Goal: Task Accomplishment & Management: Manage account settings

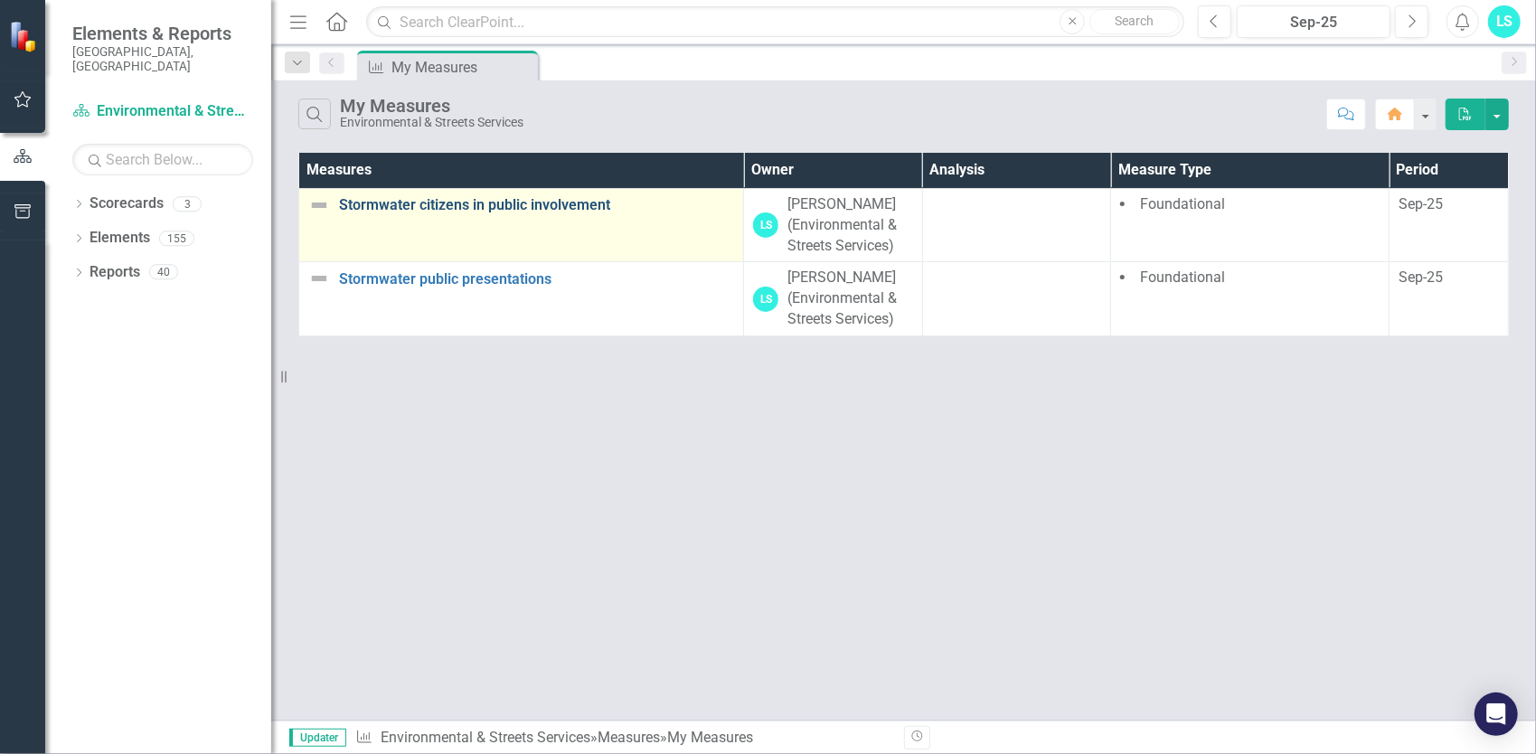
click at [570, 205] on link "Stormwater citizens in public involvement" at bounding box center [536, 205] width 395 height 16
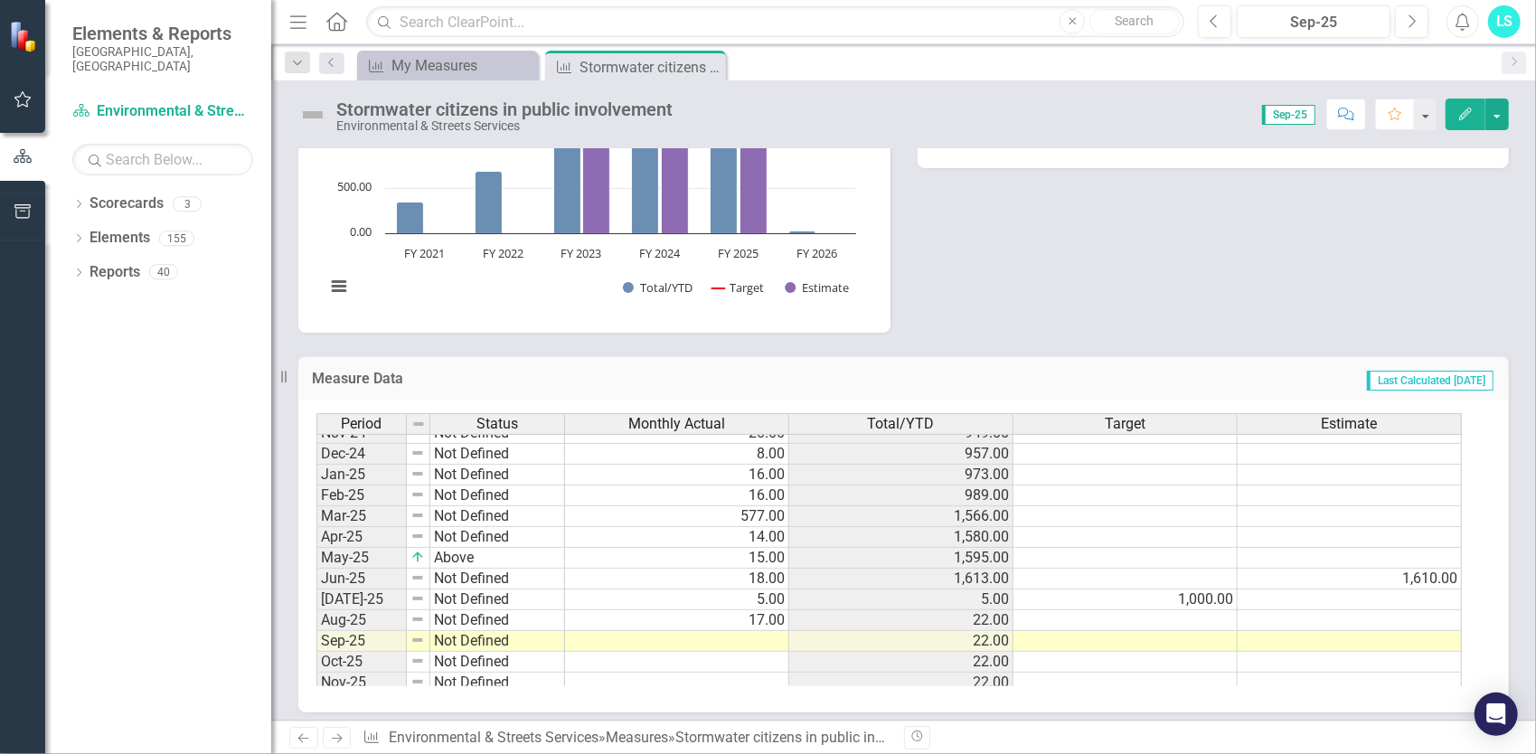
scroll to position [915, 0]
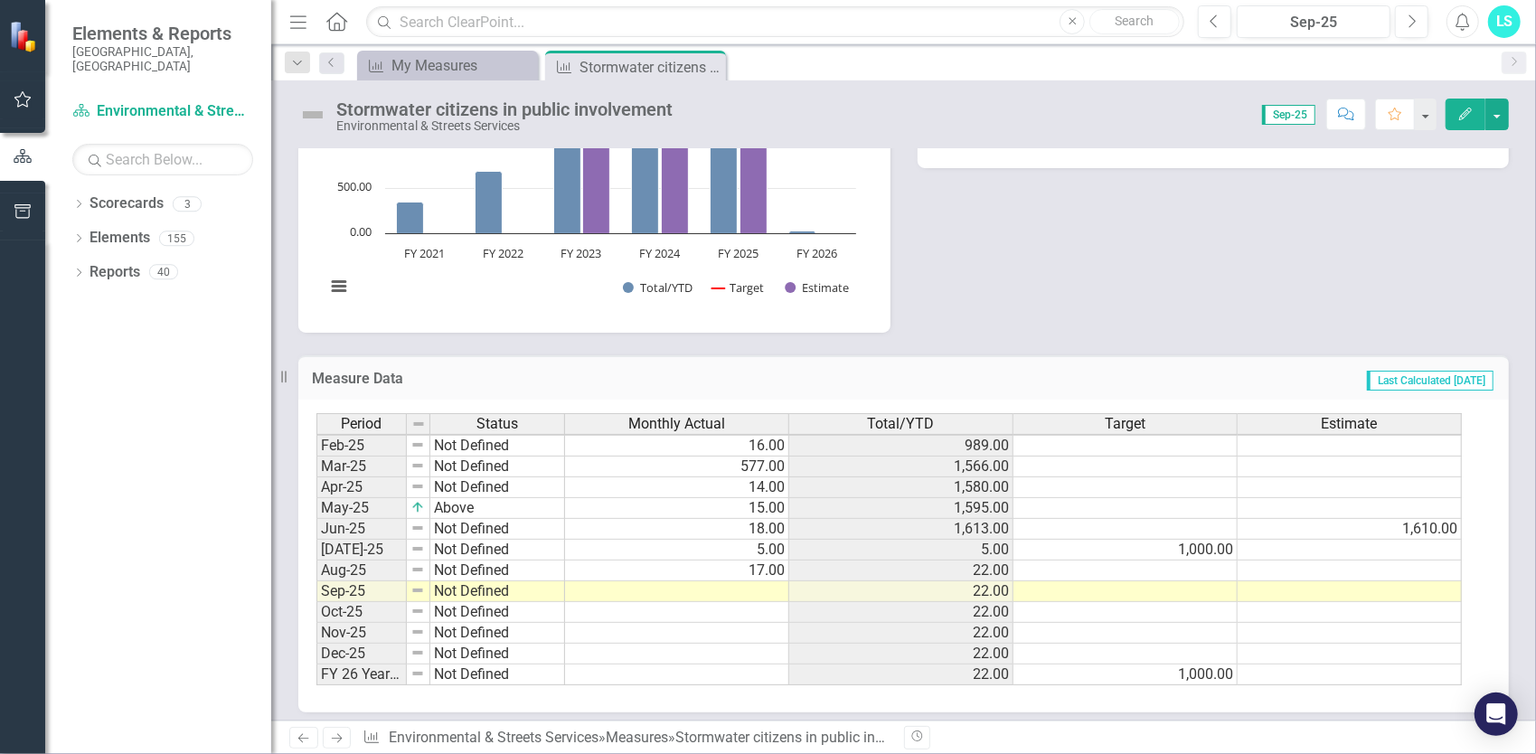
click at [648, 587] on tbody "Dec-23 Not Defined 12.00 857.00 Jan-24 Not Defined 12.00 869.00 Feb-24 Not Defi…" at bounding box center [888, 415] width 1145 height 542
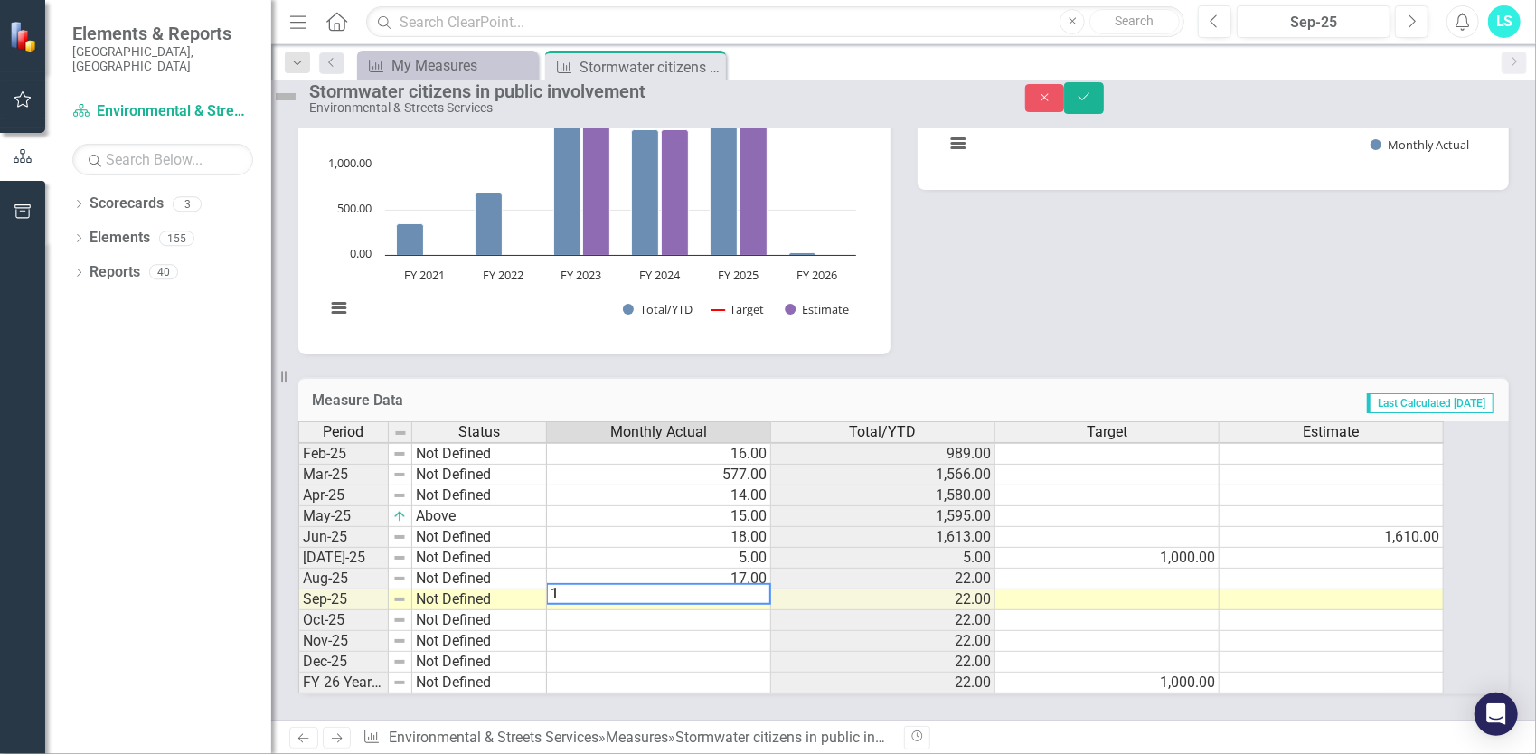
type textarea "15"
click at [1092, 103] on icon "Save" at bounding box center [1084, 96] width 16 height 13
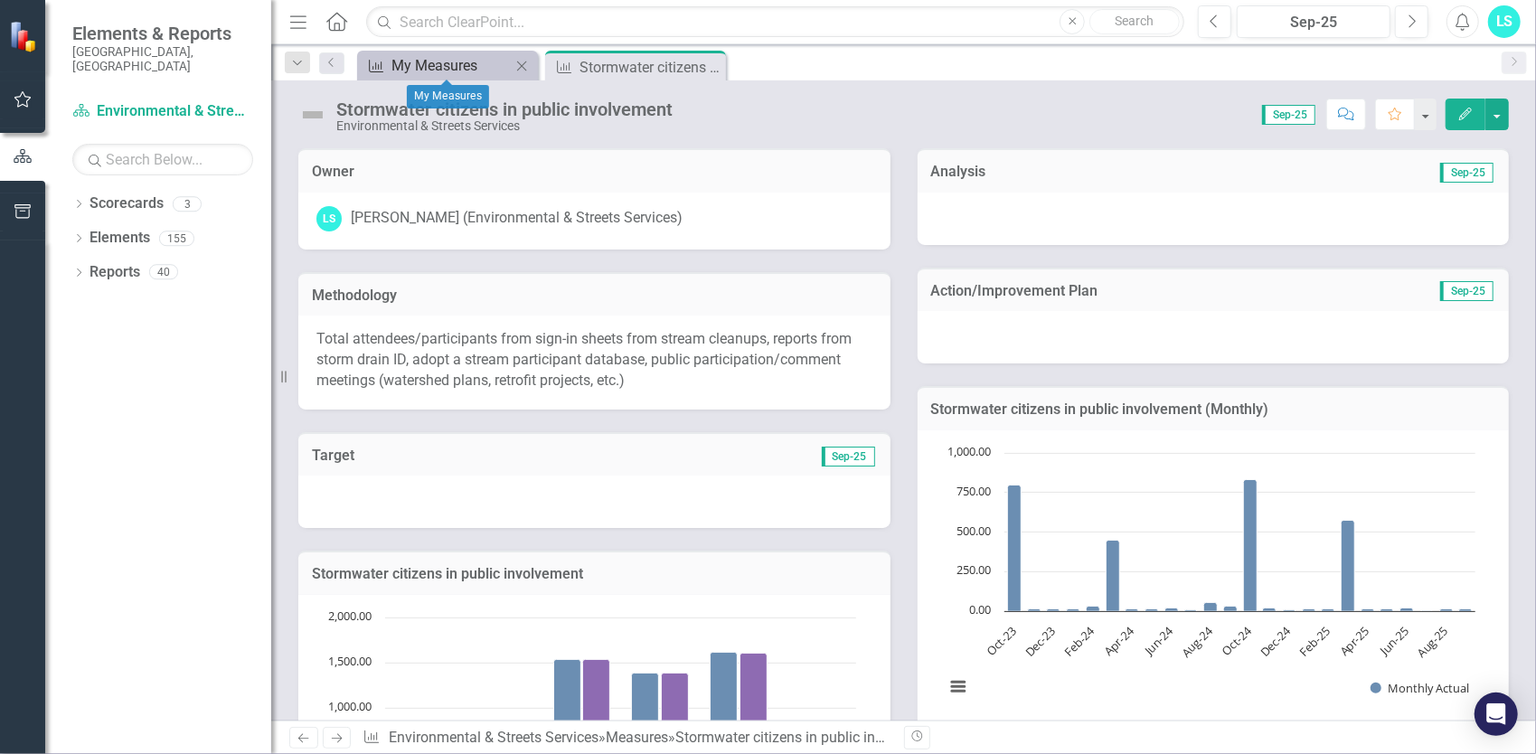
click at [450, 63] on div "My Measures" at bounding box center [450, 65] width 119 height 23
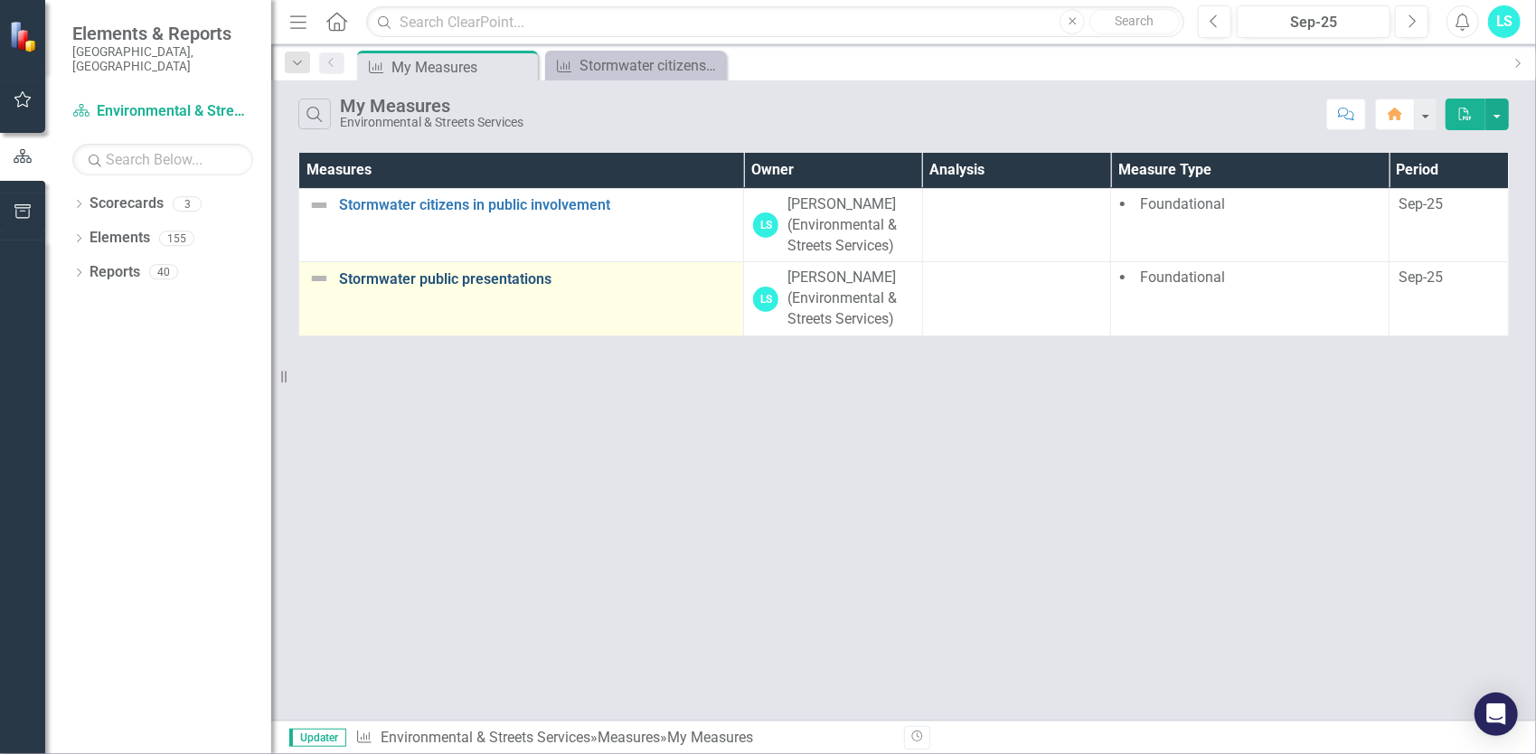
click at [448, 271] on link "Stormwater public presentations" at bounding box center [536, 279] width 395 height 16
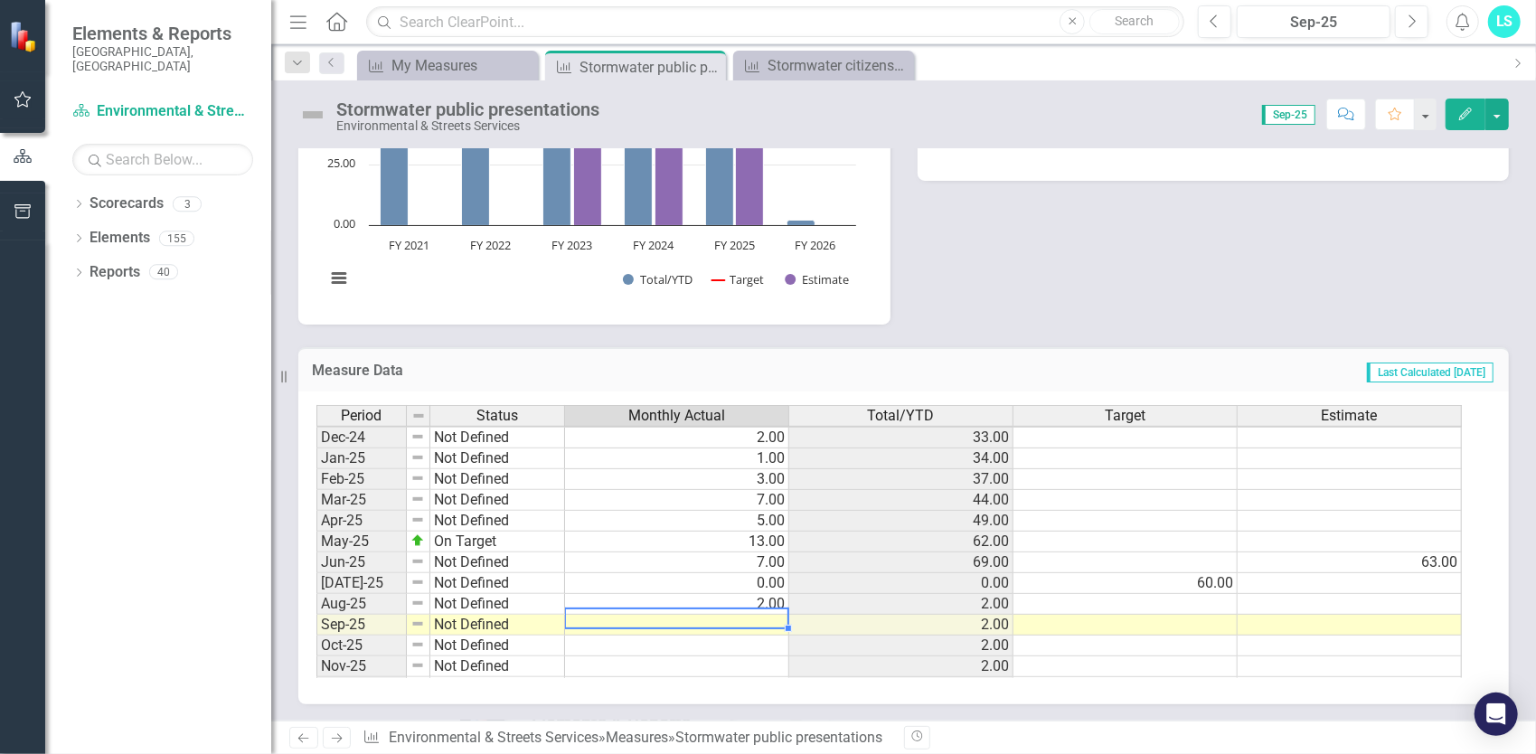
type textarea "7"
